Goal: Navigation & Orientation: Find specific page/section

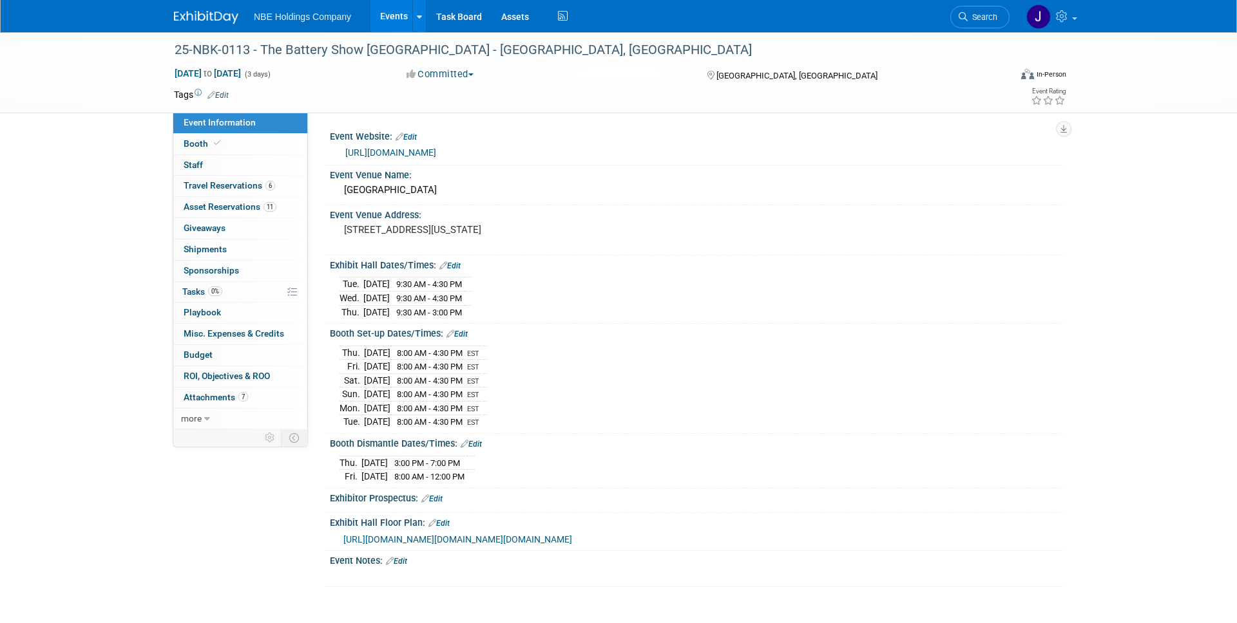
click at [404, 19] on link "Events" at bounding box center [393, 16] width 47 height 32
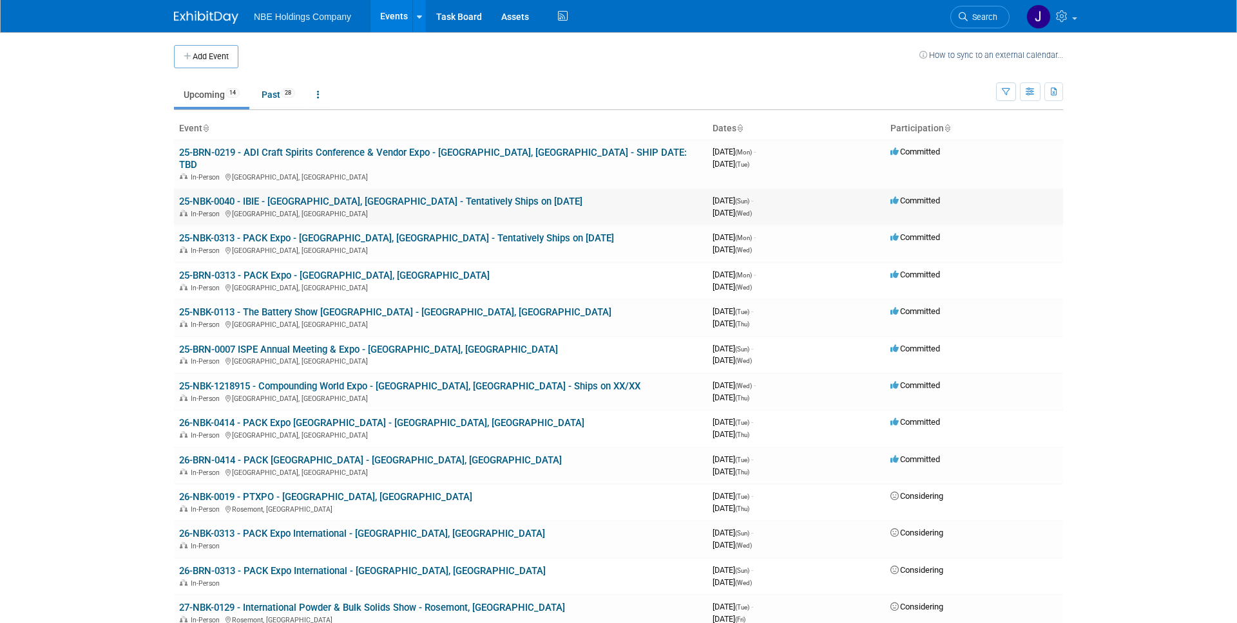
click at [397, 196] on link "25-NBK-0040 - IBIE - [GEOGRAPHIC_DATA], [GEOGRAPHIC_DATA] - Tentatively Ships o…" at bounding box center [380, 202] width 403 height 12
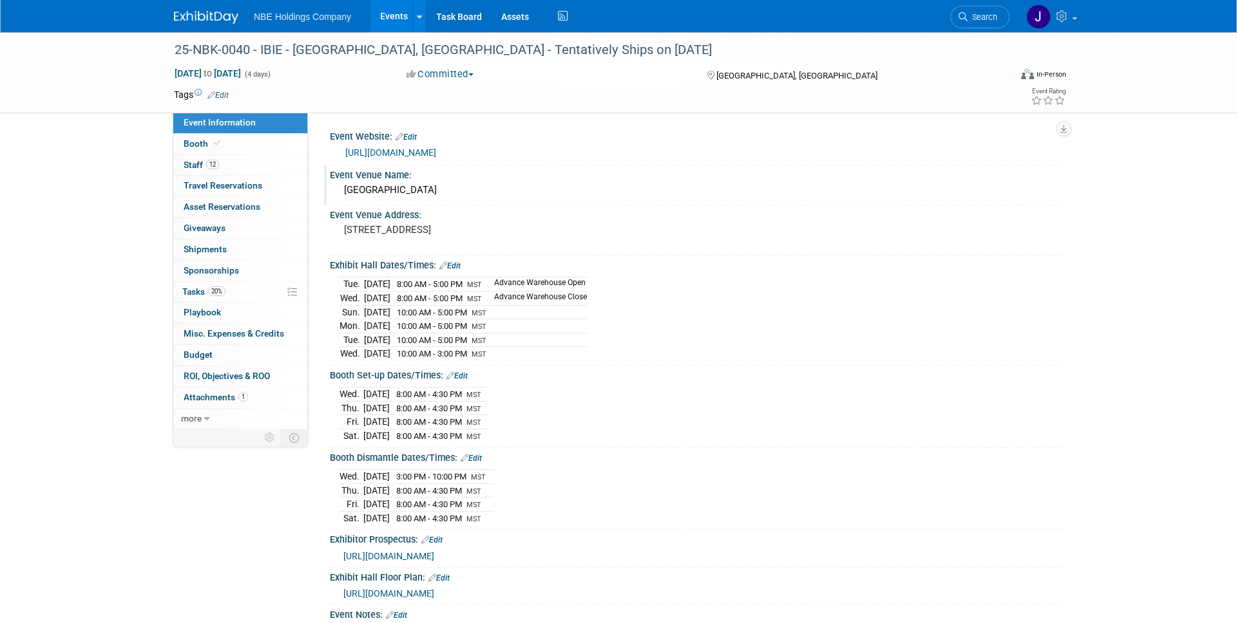
scroll to position [4, 0]
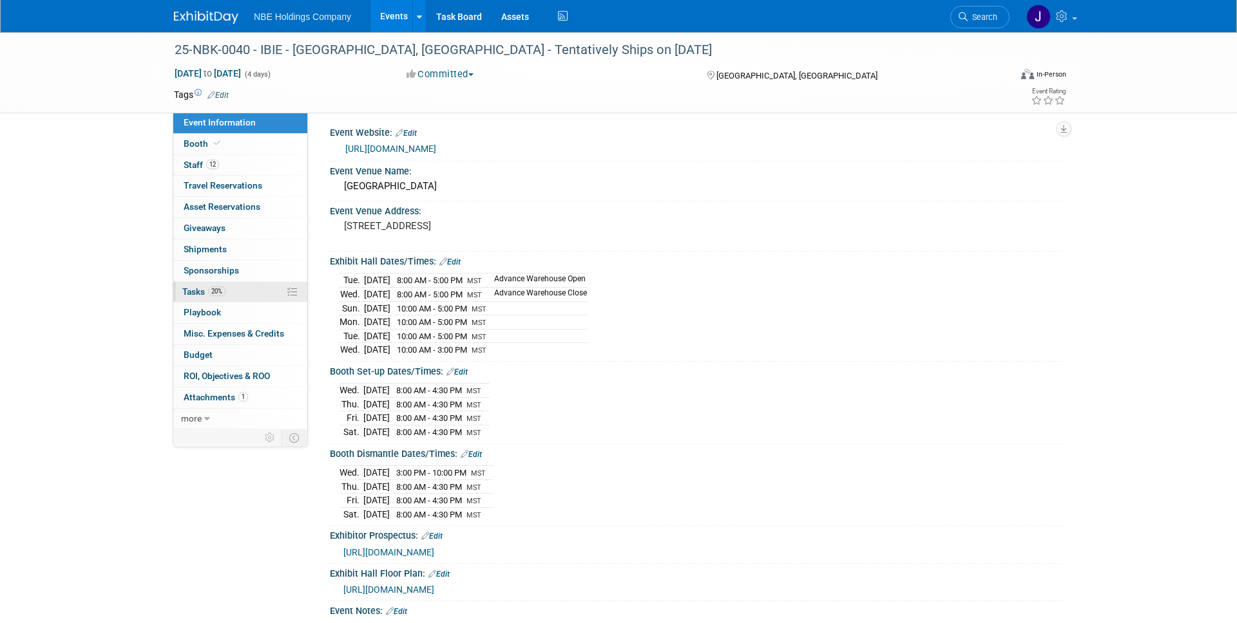
click at [200, 288] on span "Tasks 20%" at bounding box center [203, 292] width 43 height 10
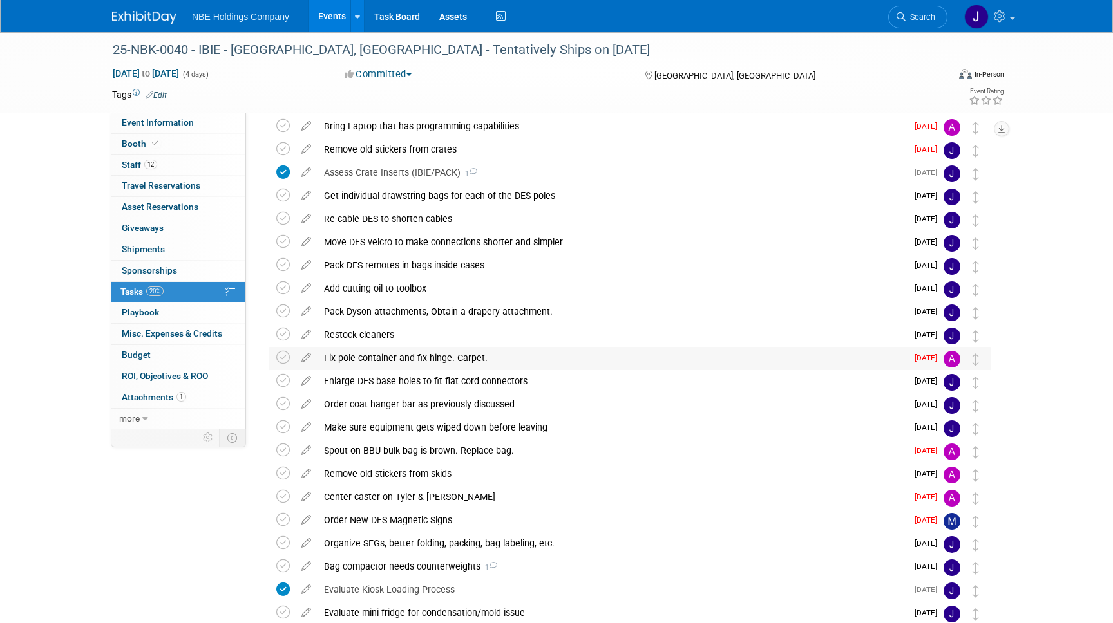
scroll to position [105, 0]
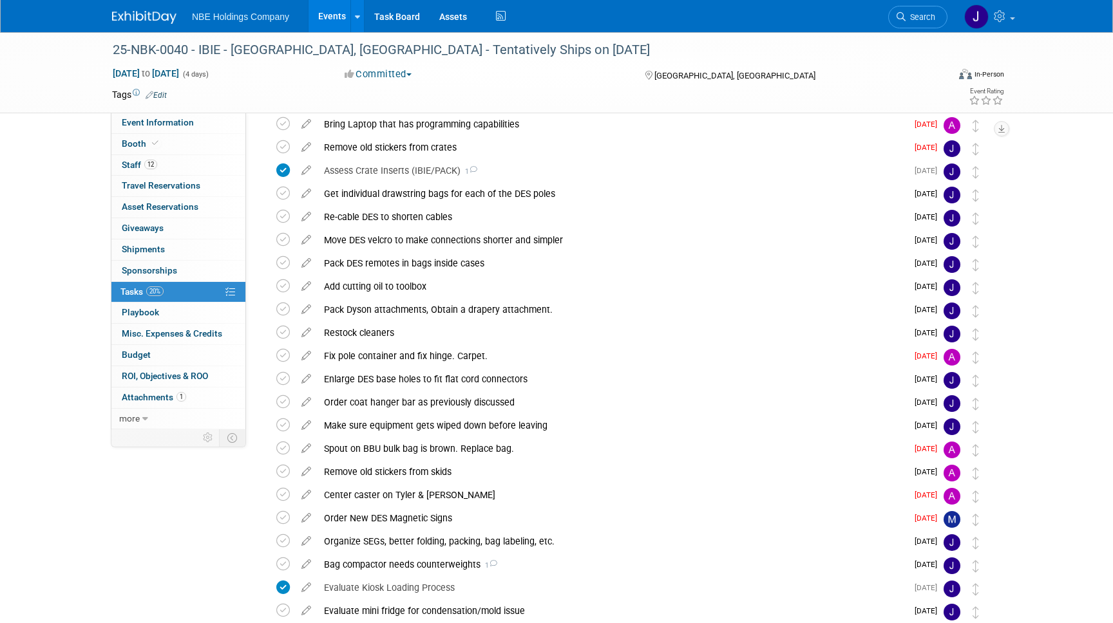
click at [332, 19] on link "Events" at bounding box center [332, 16] width 47 height 32
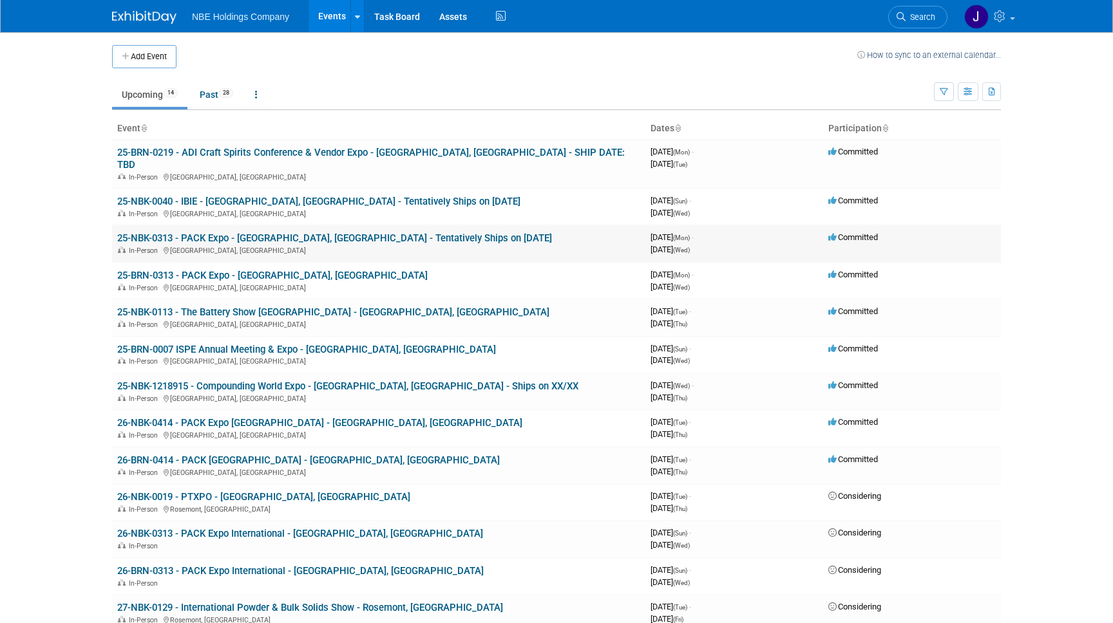
click at [263, 233] on link "25-NBK-0313 - PACK Expo - [GEOGRAPHIC_DATA], [GEOGRAPHIC_DATA] - Tentatively Sh…" at bounding box center [334, 239] width 435 height 12
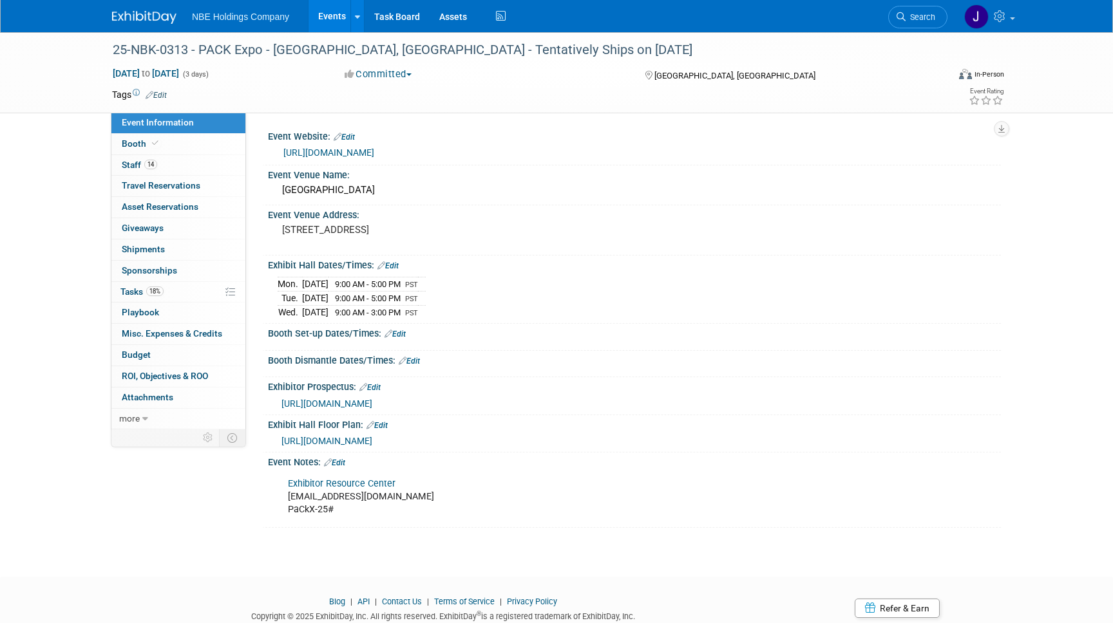
scroll to position [14, 0]
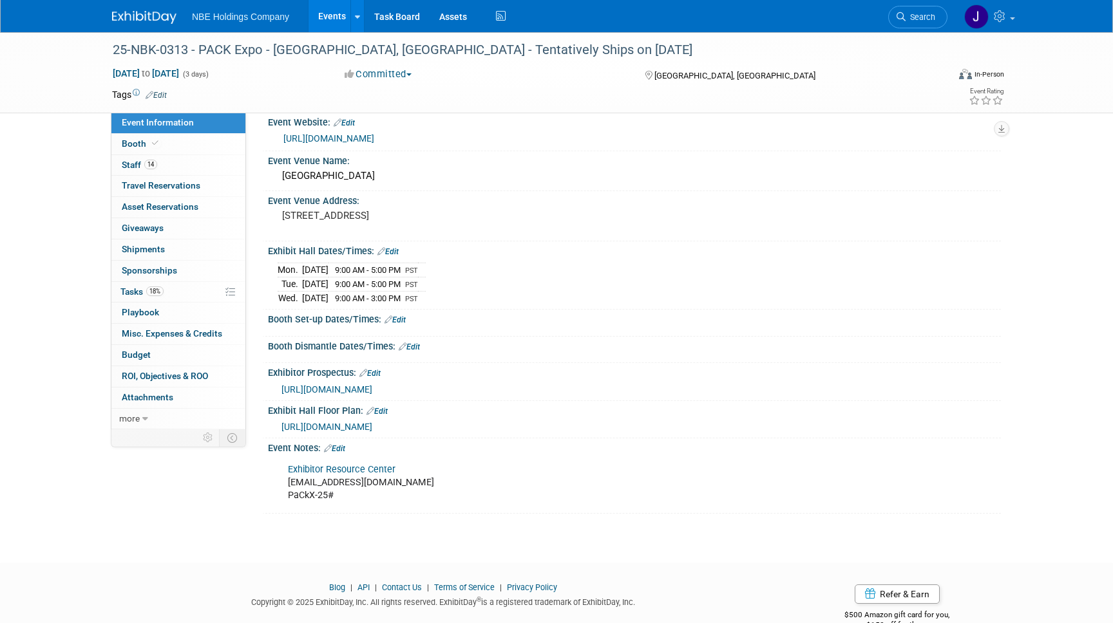
click at [327, 18] on link "Events" at bounding box center [332, 16] width 47 height 32
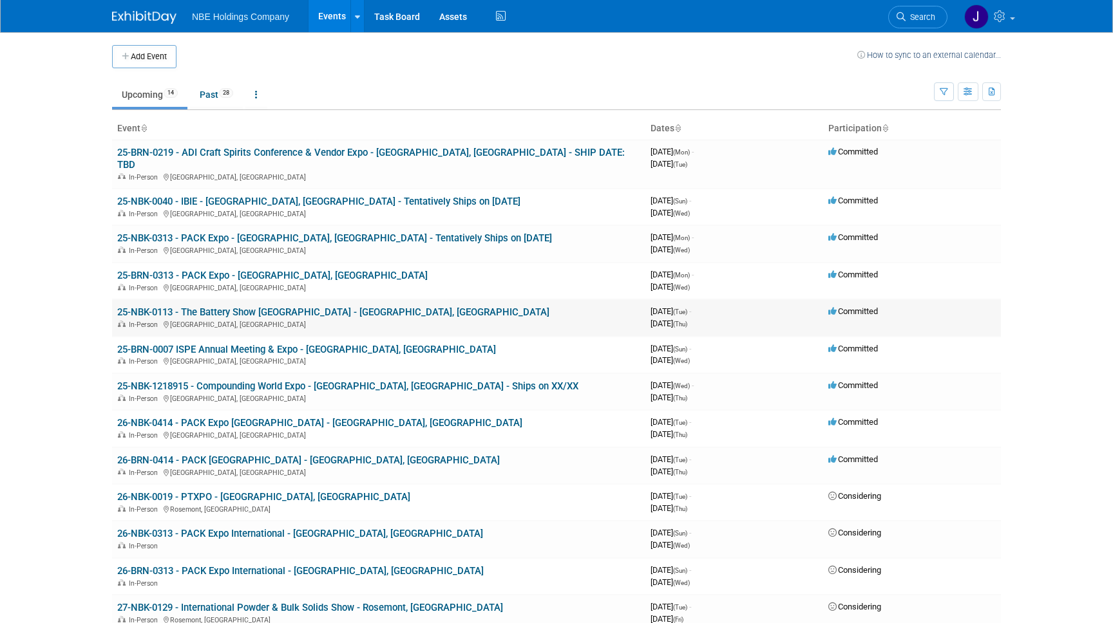
click at [270, 300] on td "25-NBK-0113 - The Battery Show [GEOGRAPHIC_DATA] - [GEOGRAPHIC_DATA], [GEOGRAPH…" at bounding box center [378, 318] width 533 height 37
click at [271, 307] on link "25-NBK-0113 - The Battery Show [GEOGRAPHIC_DATA] - [GEOGRAPHIC_DATA], [GEOGRAPH…" at bounding box center [333, 313] width 432 height 12
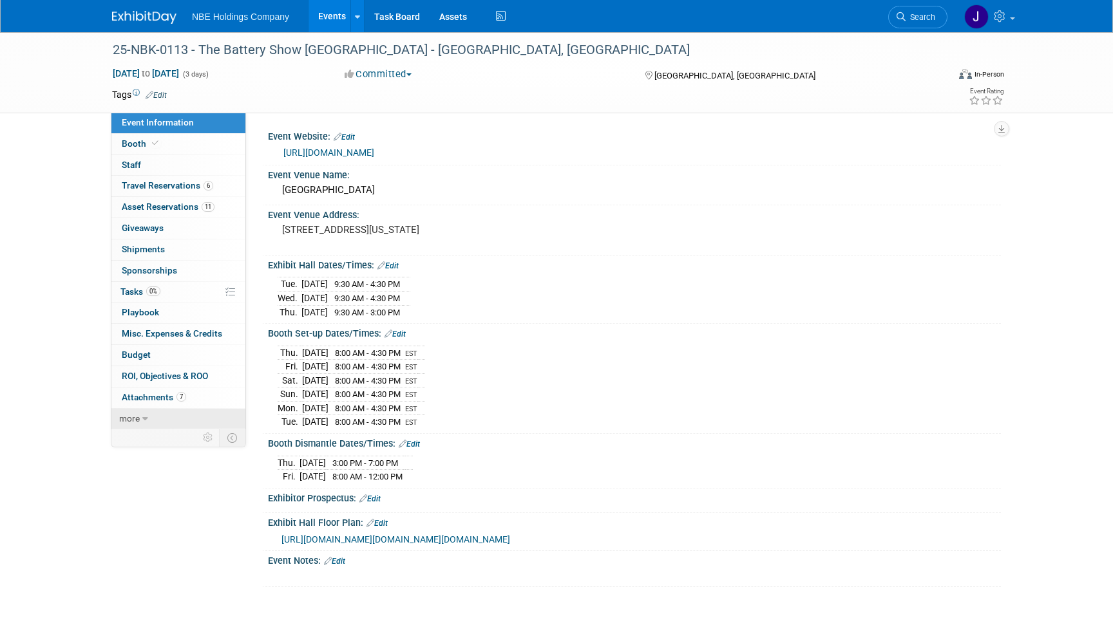
click at [144, 419] on icon at bounding box center [145, 419] width 6 height 9
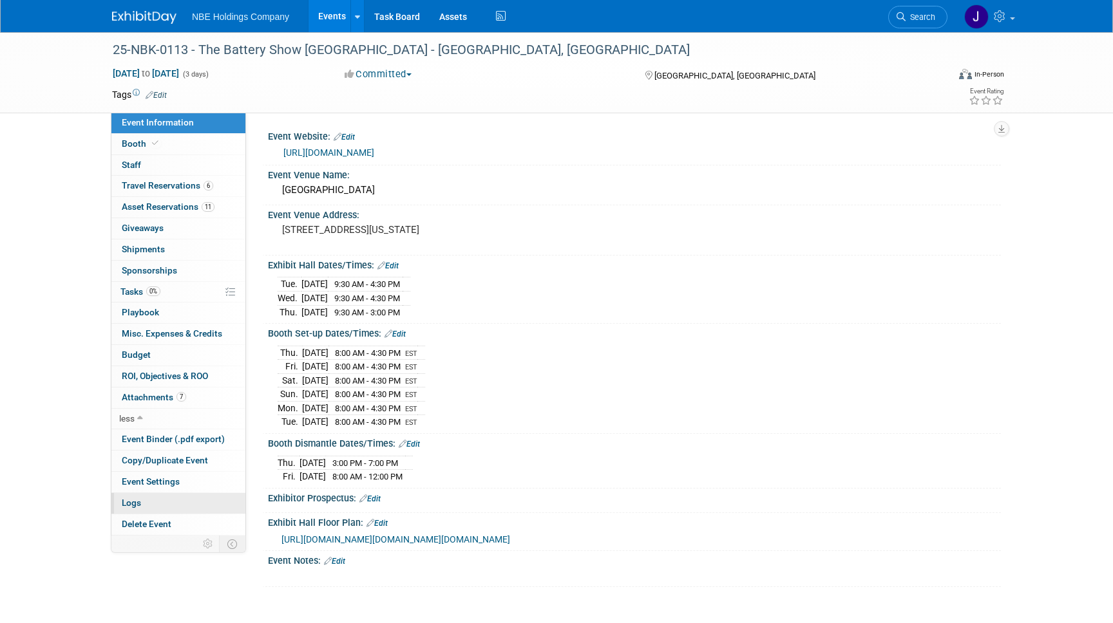
click at [171, 508] on link "Logs" at bounding box center [178, 503] width 134 height 21
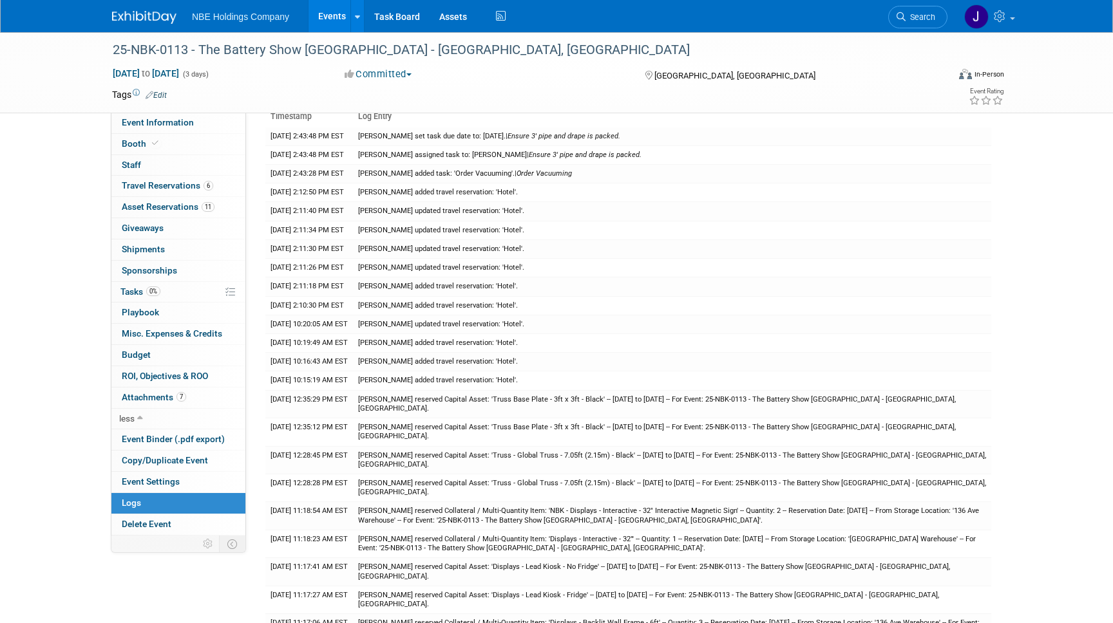
scroll to position [62, 0]
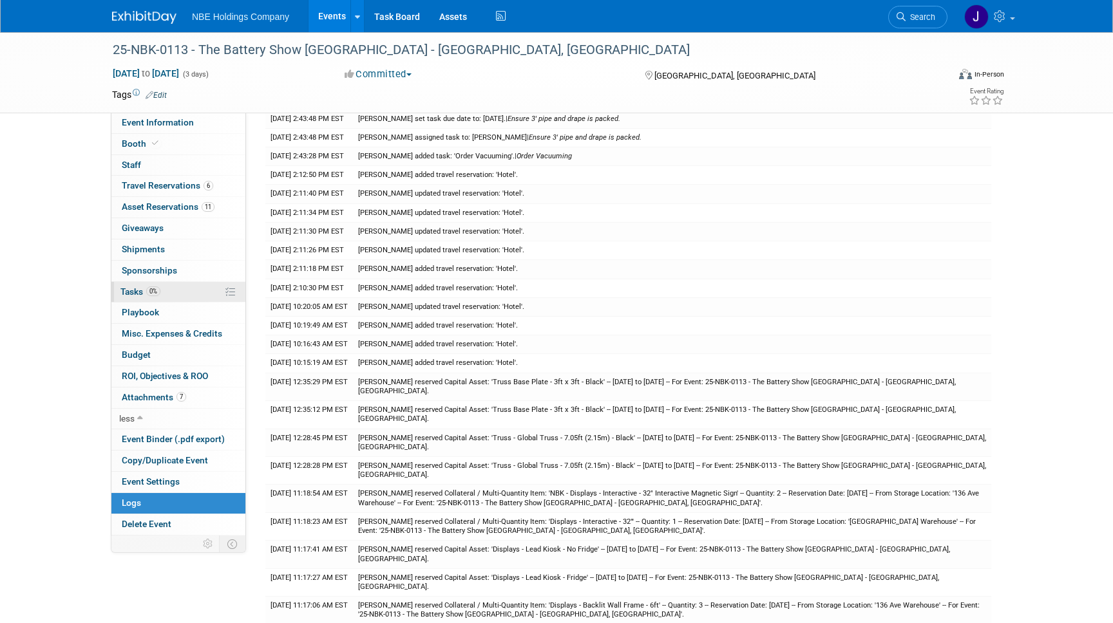
click at [137, 293] on span "Tasks 0%" at bounding box center [140, 292] width 40 height 10
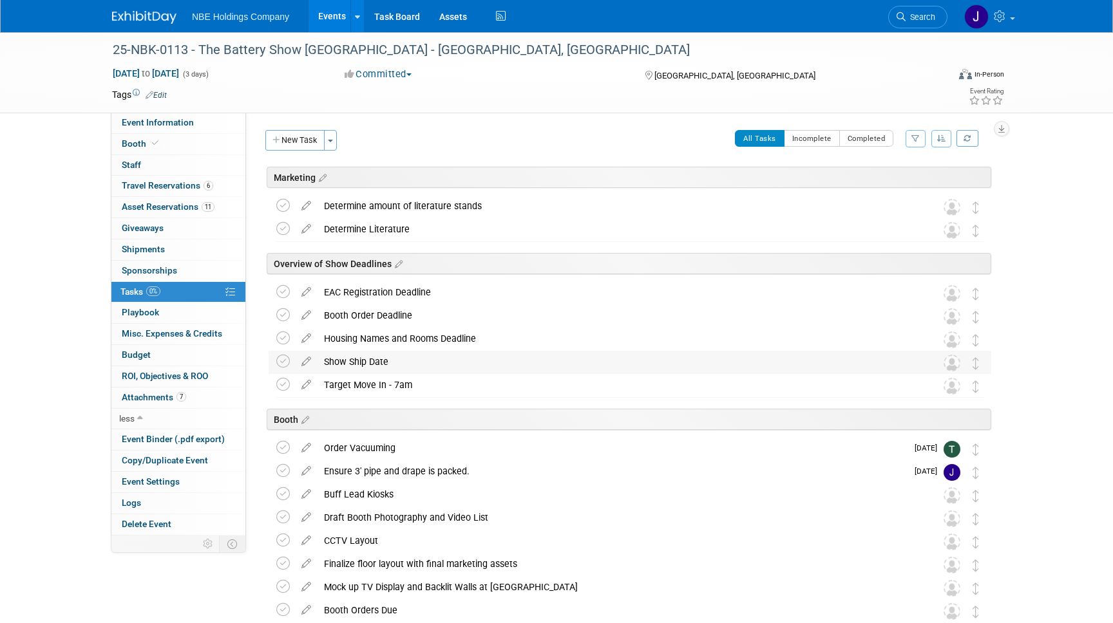
scroll to position [32, 0]
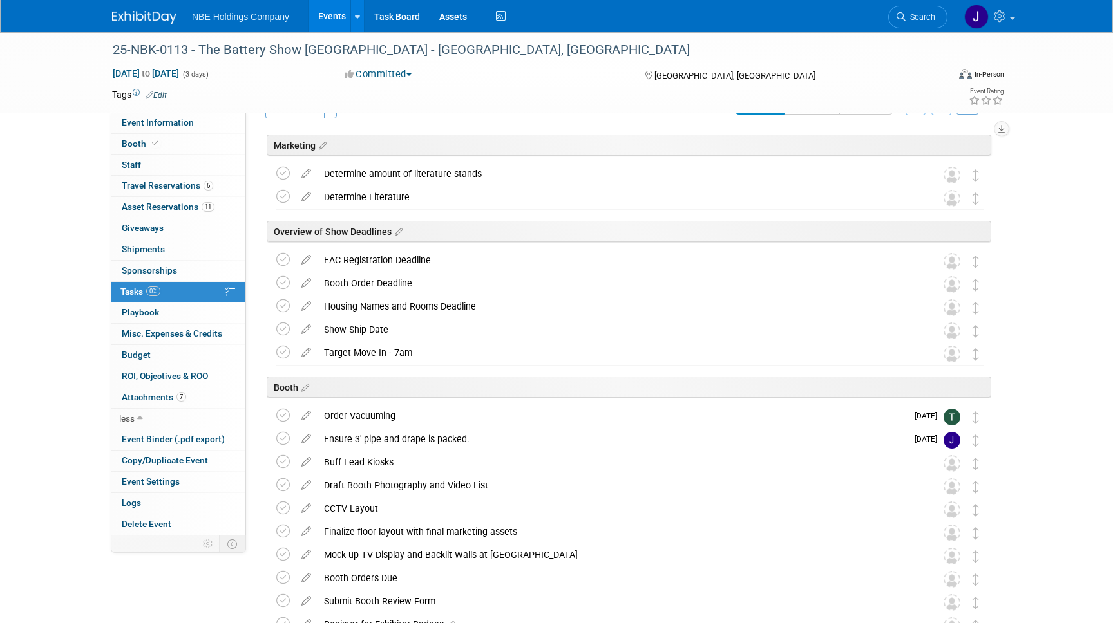
click at [338, 12] on link "Events" at bounding box center [332, 16] width 47 height 32
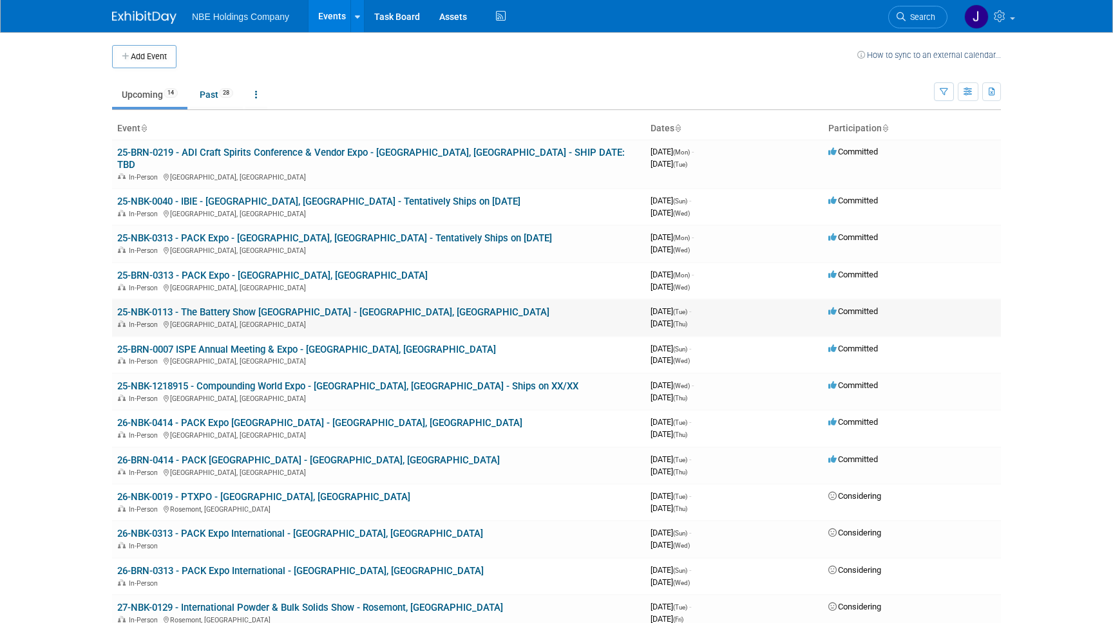
click at [268, 307] on link "25-NBK-0113 - The Battery Show [GEOGRAPHIC_DATA] - [GEOGRAPHIC_DATA], [GEOGRAPH…" at bounding box center [333, 313] width 432 height 12
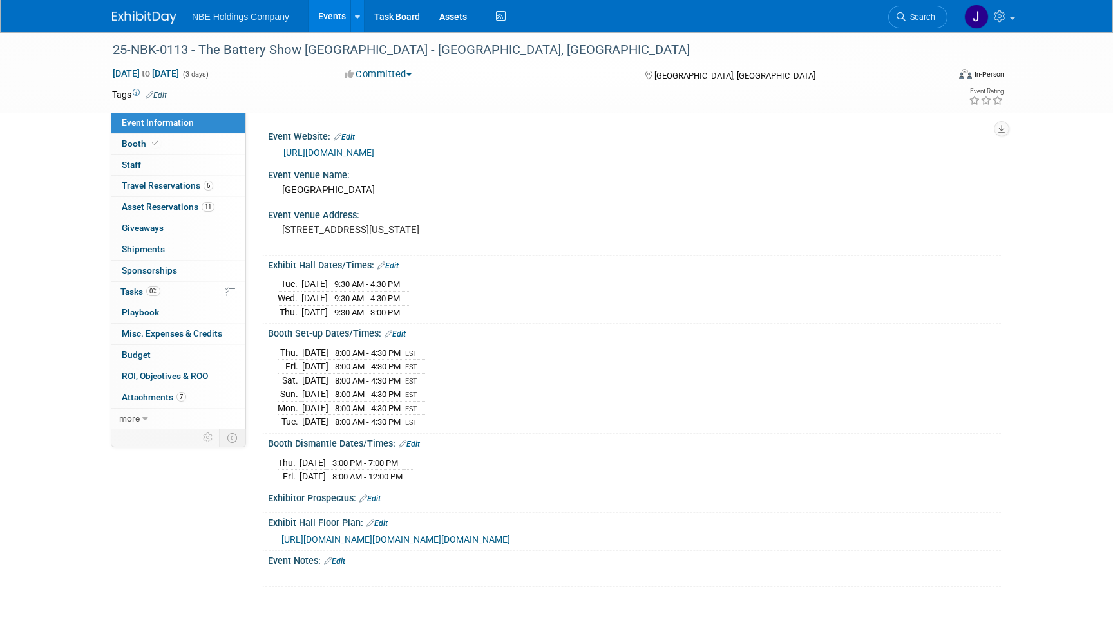
click at [319, 28] on link "Events" at bounding box center [332, 16] width 47 height 32
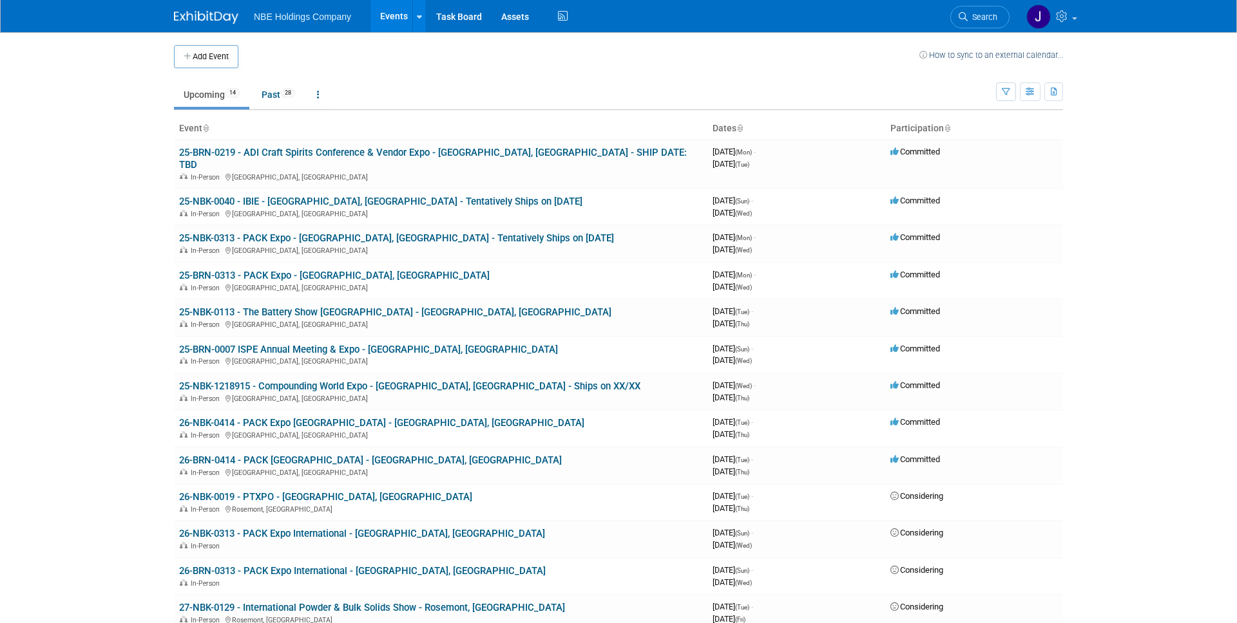
click at [108, 197] on body "NBE Holdings Company Events Add Event Bulk Upload Events Shareable Event Boards…" at bounding box center [618, 311] width 1237 height 623
click at [329, 196] on link "25-NBK-0040 - IBIE - [GEOGRAPHIC_DATA], [GEOGRAPHIC_DATA] - Tentatively Ships o…" at bounding box center [380, 202] width 403 height 12
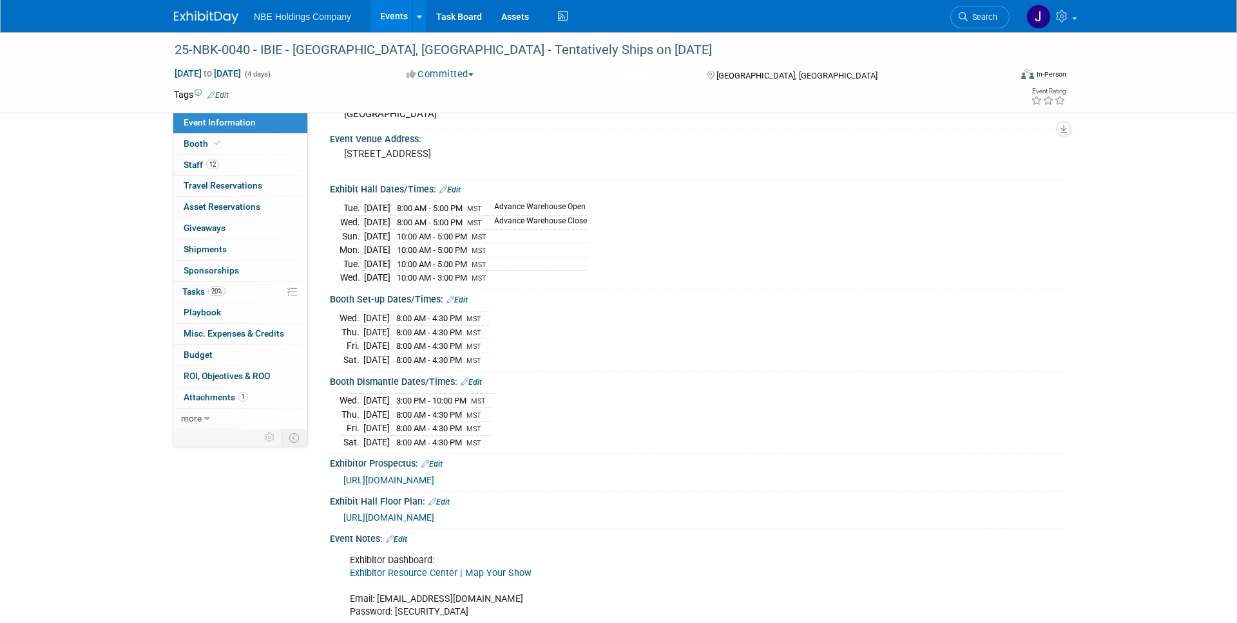
scroll to position [77, 0]
click at [200, 296] on span "Tasks 20%" at bounding box center [203, 292] width 43 height 10
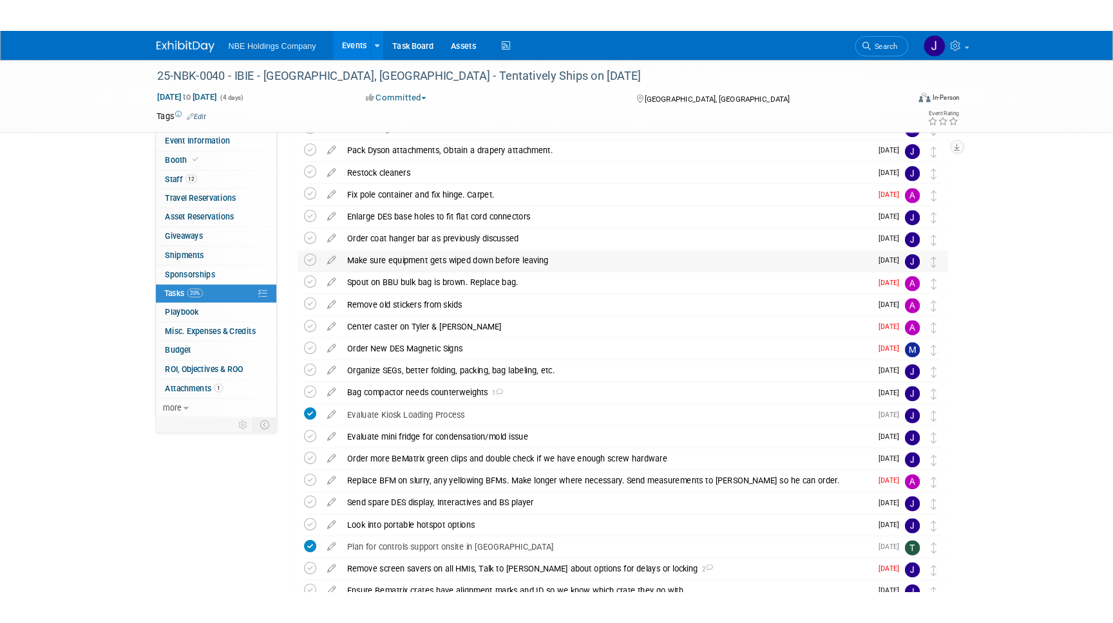
scroll to position [296, 0]
